Goal: Information Seeking & Learning: Compare options

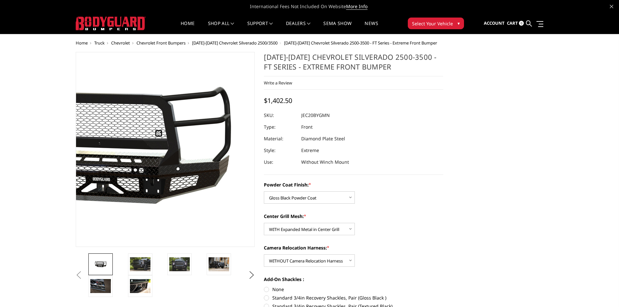
select select "3243"
select select "3245"
select select "3248"
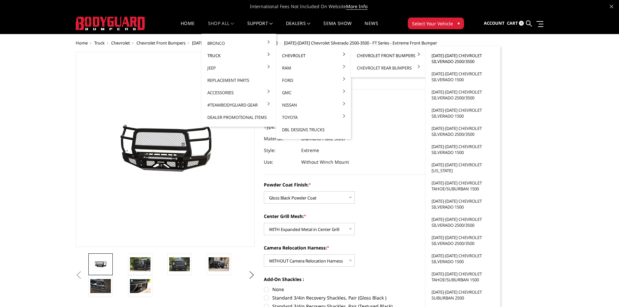
click at [457, 63] on link "[DATE]-[DATE] Chevrolet Silverado 2500/3500" at bounding box center [463, 58] width 70 height 18
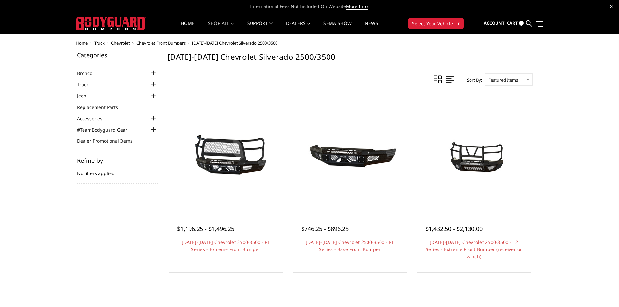
scroll to position [32, 0]
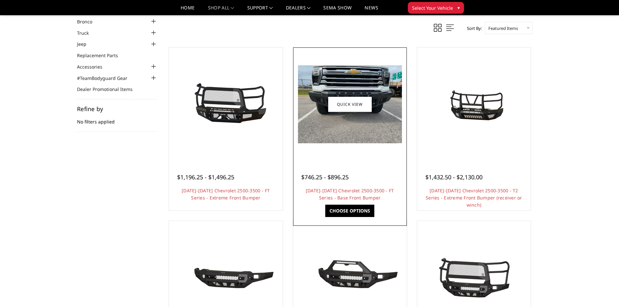
click at [357, 134] on img at bounding box center [350, 104] width 104 height 78
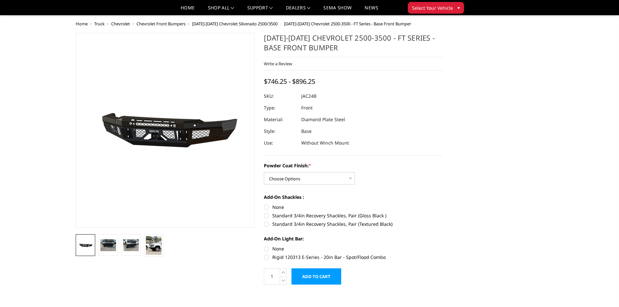
scroll to position [32, 0]
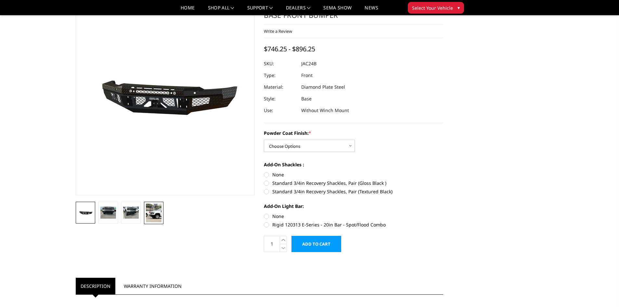
click at [153, 213] on img at bounding box center [154, 213] width 16 height 19
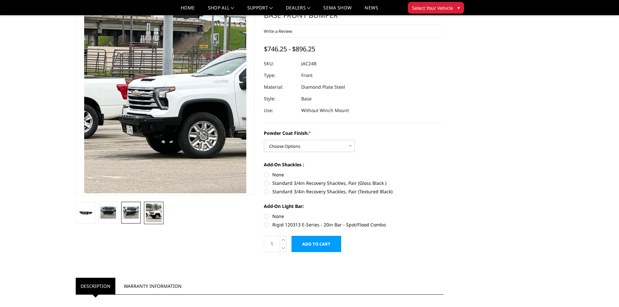
click at [134, 216] on img at bounding box center [131, 213] width 16 height 12
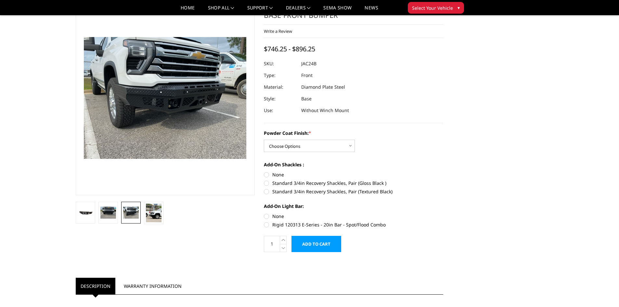
click at [126, 212] on img at bounding box center [131, 213] width 16 height 12
click at [109, 212] on img at bounding box center [108, 213] width 16 height 12
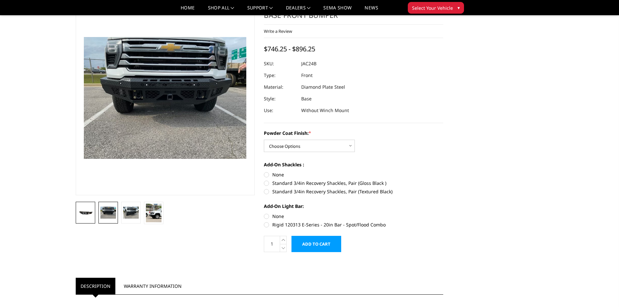
click at [87, 209] on img at bounding box center [86, 212] width 16 height 7
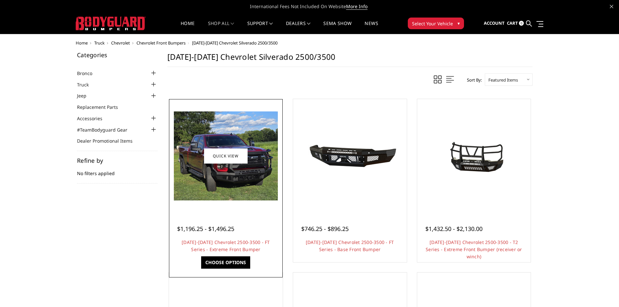
click at [214, 171] on img at bounding box center [226, 155] width 104 height 89
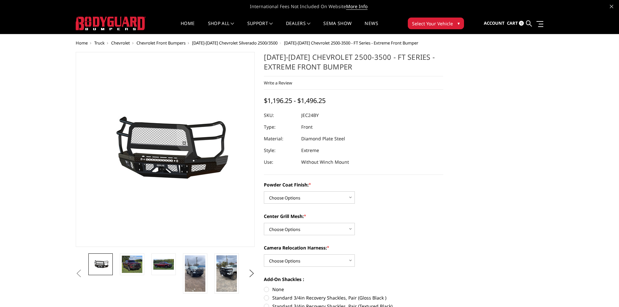
scroll to position [65, 0]
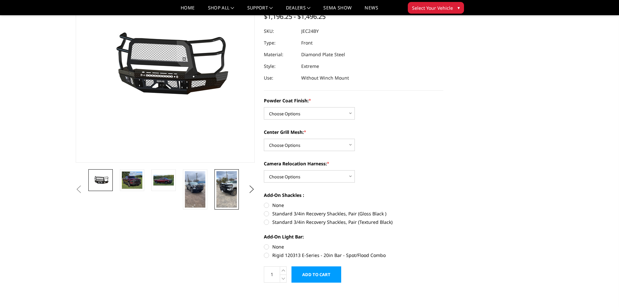
click at [229, 202] on img at bounding box center [226, 189] width 20 height 36
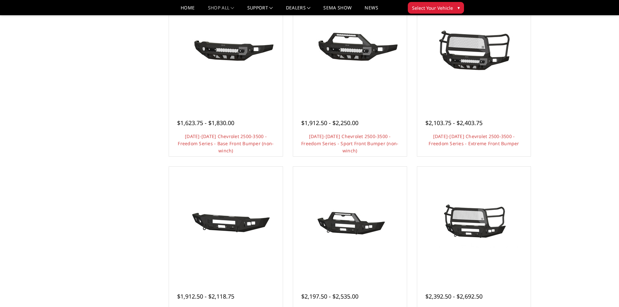
scroll to position [422, 0]
